Goal: Information Seeking & Learning: Find specific fact

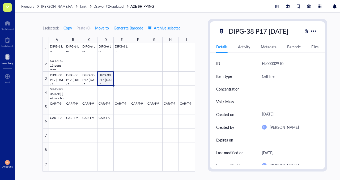
click at [225, 6] on div "Freezers [PERSON_NAME]-A Tank Drawer #2-updated A2E SHIPPING" at bounding box center [185, 6] width 340 height 13
click at [101, 6] on span "Drawer #2-updated" at bounding box center [108, 6] width 30 height 5
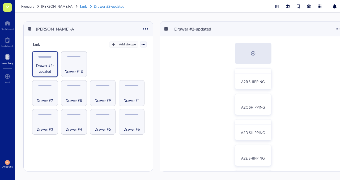
click at [80, 8] on link "Tank Drawer #2-updated" at bounding box center [102, 6] width 46 height 5
click at [58, 8] on span "[PERSON_NAME]-A" at bounding box center [56, 6] width 31 height 5
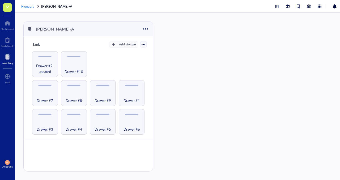
click at [32, 7] on span "Freezers" at bounding box center [27, 6] width 13 height 5
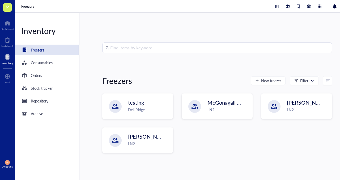
click at [170, 50] on input "search" at bounding box center [219, 48] width 218 height 10
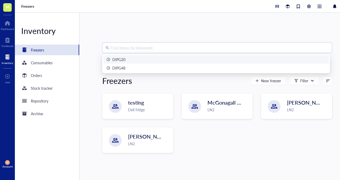
paste input "SU-DIPG-25"
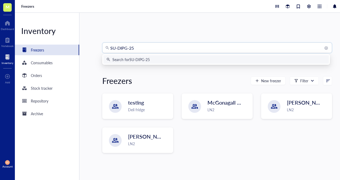
drag, startPoint x: 117, startPoint y: 48, endPoint x: 105, endPoint y: 48, distance: 12.2
click at [105, 48] on div "SU-DIPG-25" at bounding box center [216, 47] width 229 height 11
type input "DIPG-25"
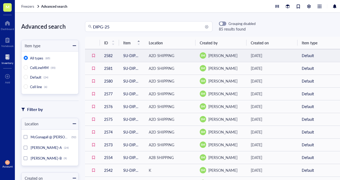
click at [166, 55] on div "A2D SHIPPING" at bounding box center [161, 56] width 25 height 6
click at [224, 55] on span "[PERSON_NAME]" at bounding box center [222, 55] width 29 height 5
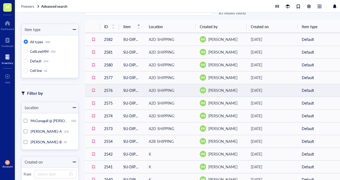
scroll to position [21, 0]
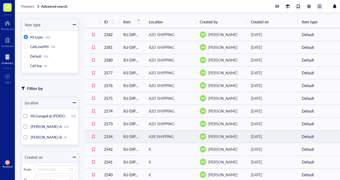
click at [184, 133] on td "A2B SHIPPING" at bounding box center [169, 136] width 51 height 13
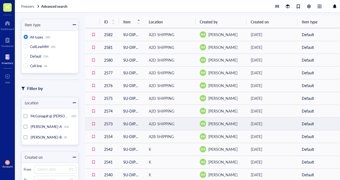
click at [164, 124] on div "A2D SHIPPING" at bounding box center [161, 124] width 25 height 6
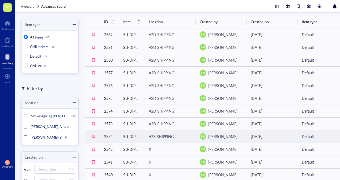
click at [128, 137] on td "SU-DIPG 51 [MEDICAL_DATA] P4 [DATE]" at bounding box center [131, 136] width 25 height 13
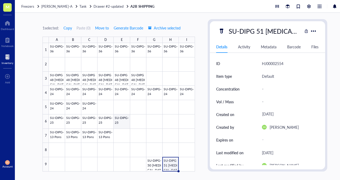
click at [129, 119] on div at bounding box center [122, 107] width 146 height 128
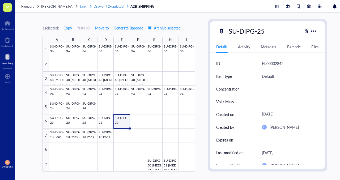
click at [106, 7] on span "Drawer #2-updated" at bounding box center [108, 6] width 30 height 5
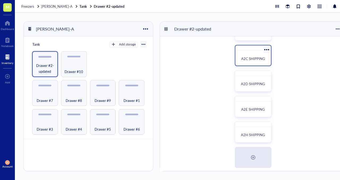
scroll to position [64, 0]
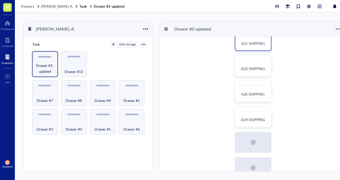
click at [247, 102] on div "A2B SHIPPING A2C SHIPPING A2D SHIPPING A2E SHIPPING A2H SHIPPING test" at bounding box center [253, 116] width 186 height 289
click at [247, 96] on span "A2E SHIPPING" at bounding box center [253, 94] width 24 height 5
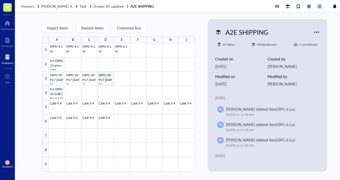
click at [104, 78] on div at bounding box center [122, 107] width 146 height 128
